Goal: Task Accomplishment & Management: Use online tool/utility

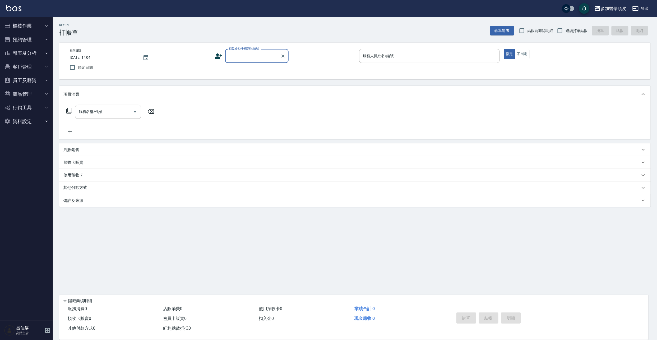
click at [236, 54] on input "顧客姓名/手機號碼/編號" at bounding box center [253, 55] width 51 height 9
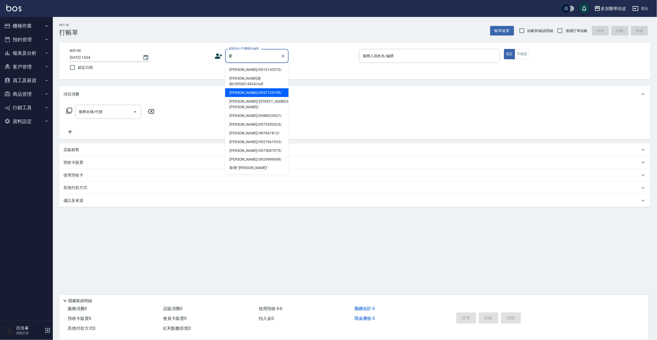
click at [268, 88] on li "[PERSON_NAME]/0937123195/" at bounding box center [256, 92] width 63 height 9
type input "[PERSON_NAME]/0937123195/"
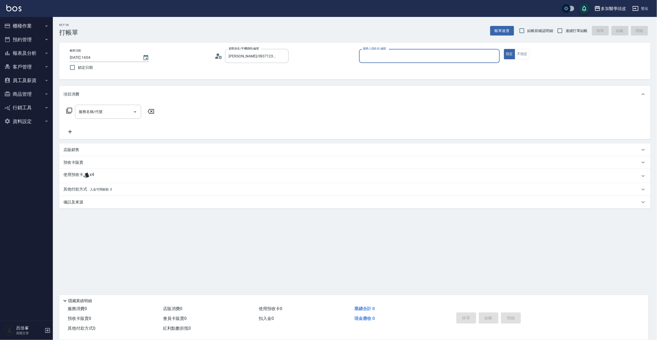
click at [397, 53] on input "服務人員姓名/編號" at bounding box center [430, 55] width 136 height 9
click at [380, 68] on span "[PERSON_NAME](無代號)" at bounding box center [376, 70] width 25 height 6
type input "[PERSON_NAME](無代號)"
click at [90, 177] on span "x4" at bounding box center [92, 176] width 4 height 8
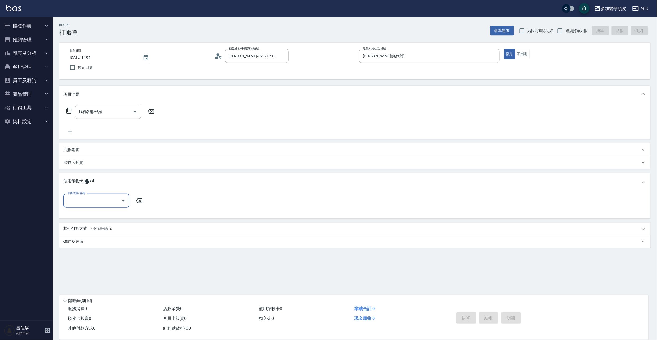
click at [124, 204] on button "Open" at bounding box center [123, 200] width 8 height 8
click at [116, 222] on div "育髮課程6堂 剩餘2張" at bounding box center [96, 222] width 66 height 9
type input "育髮課程6[PERSON_NAME]"
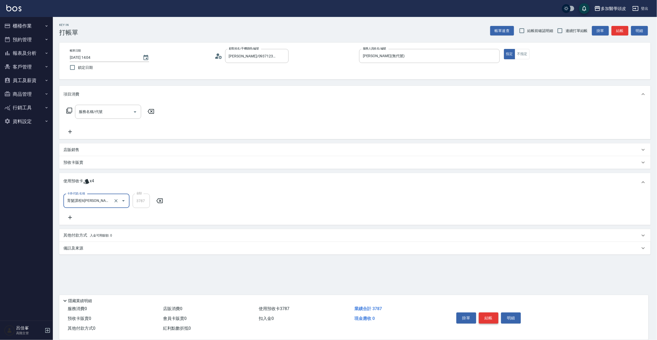
click at [489, 315] on button "結帳" at bounding box center [489, 317] width 20 height 11
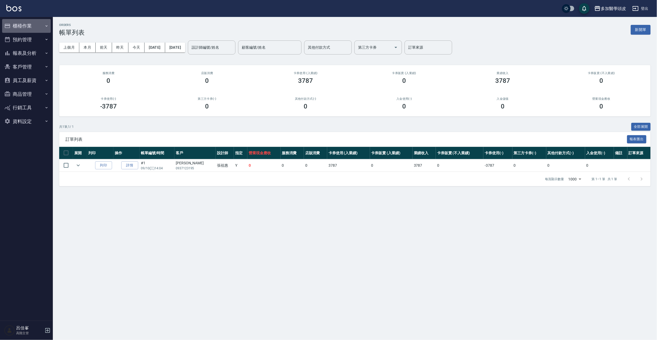
click at [21, 30] on button "櫃檯作業" at bounding box center [26, 26] width 49 height 14
